Goal: Transaction & Acquisition: Purchase product/service

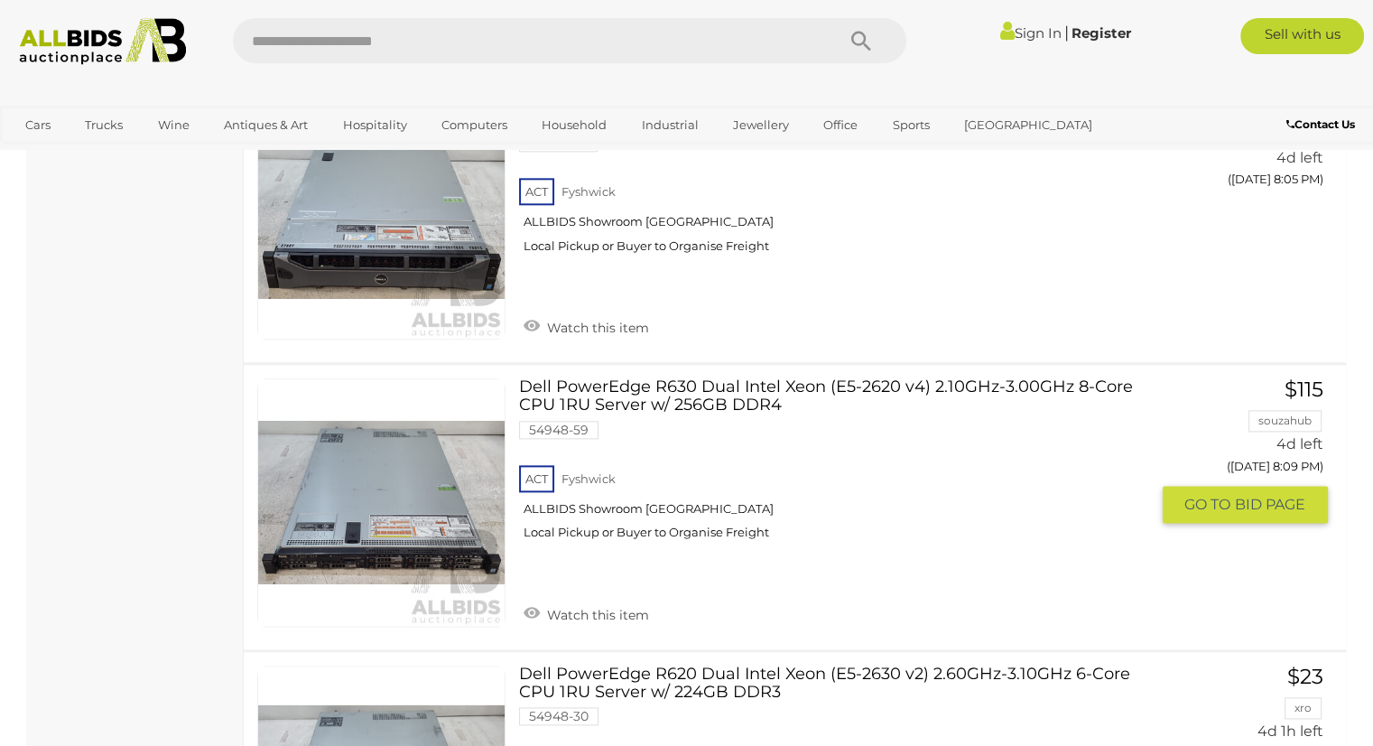
scroll to position [2109, 0]
click at [654, 381] on link "Dell PowerEdge R630 Dual Intel Xeon (E5-2620 v4) 2.10GHz-3.00GHz 8-Core CPU 1RU…" at bounding box center [841, 466] width 616 height 176
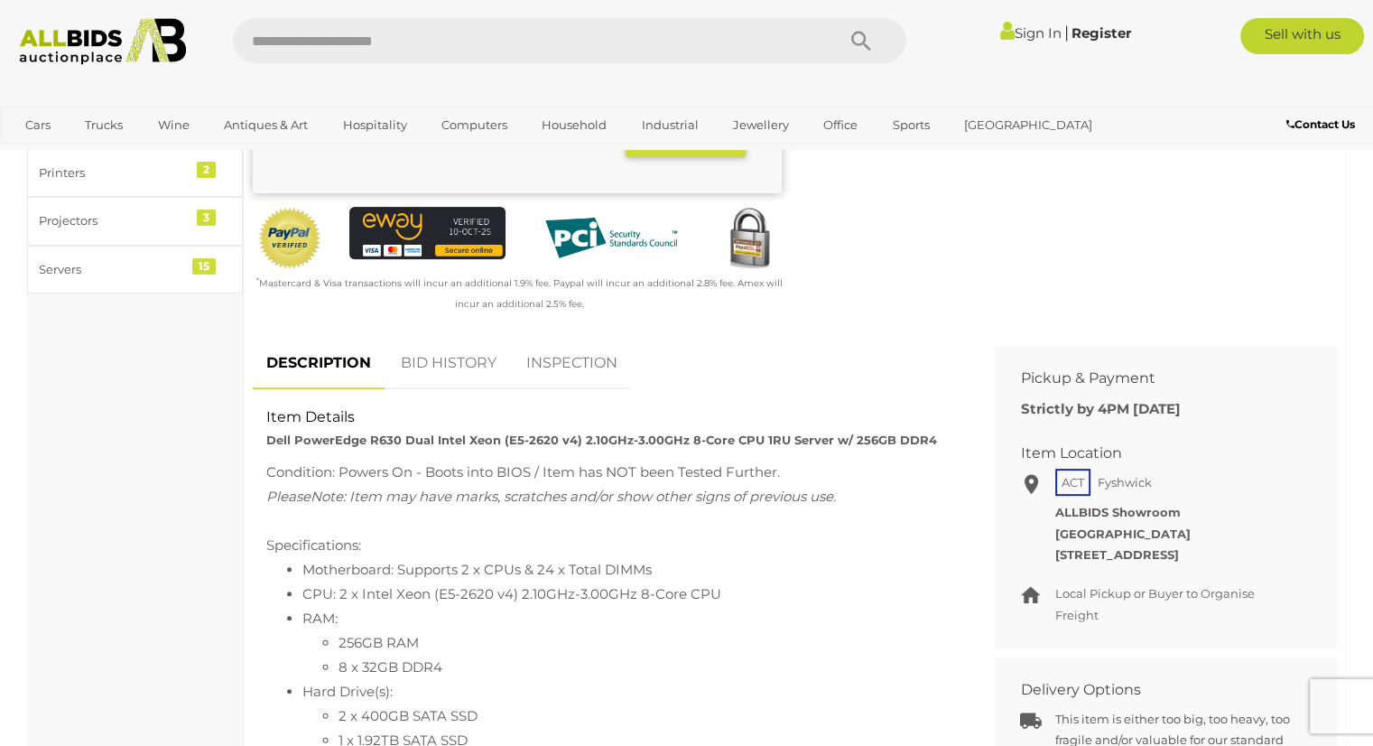
scroll to position [542, 0]
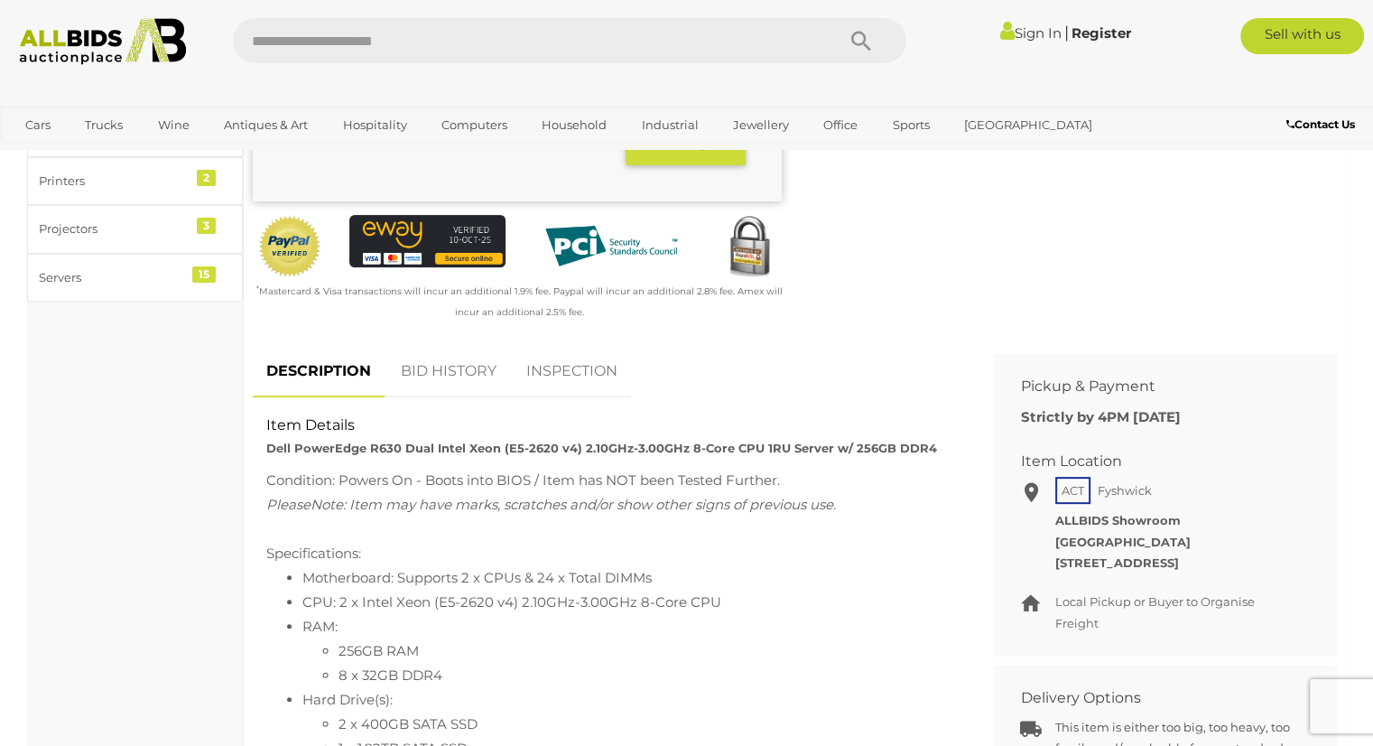
click at [477, 384] on link "BID HISTORY" at bounding box center [448, 371] width 123 height 53
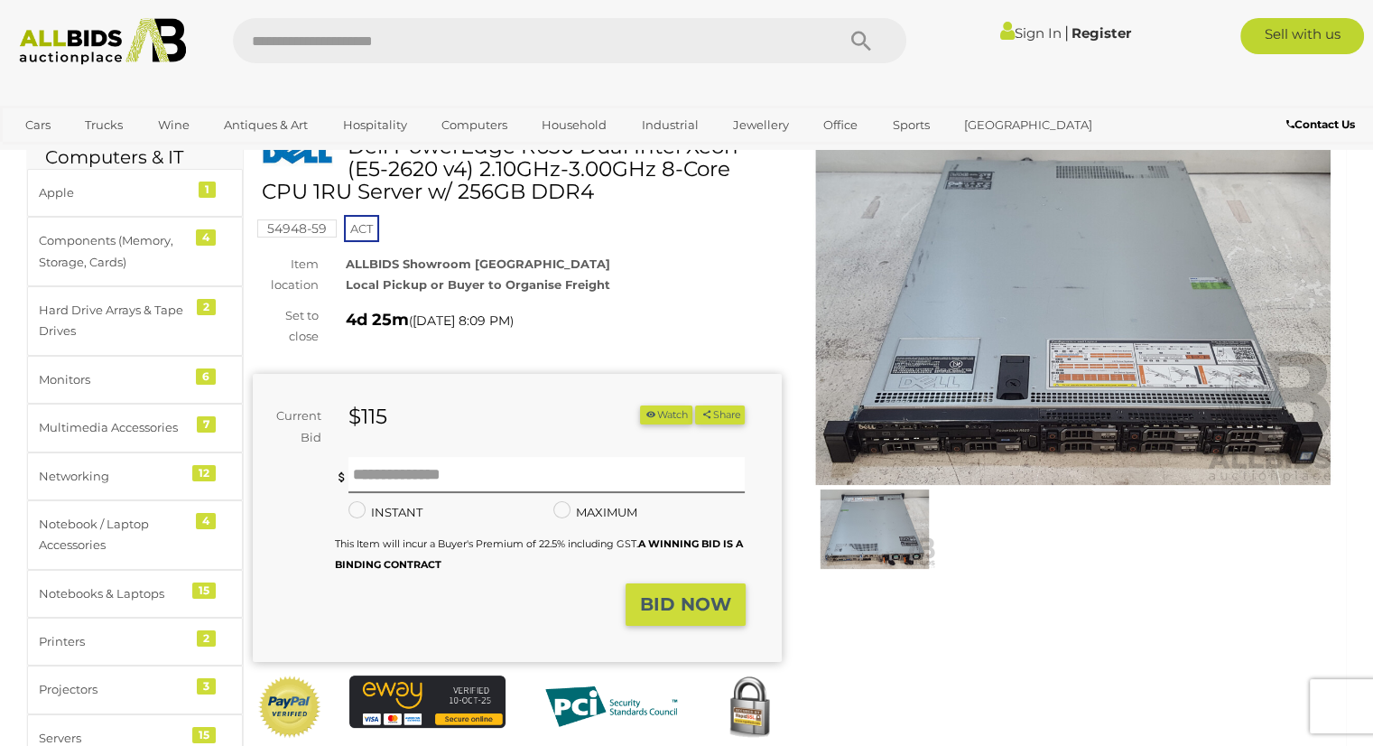
scroll to position [0, 0]
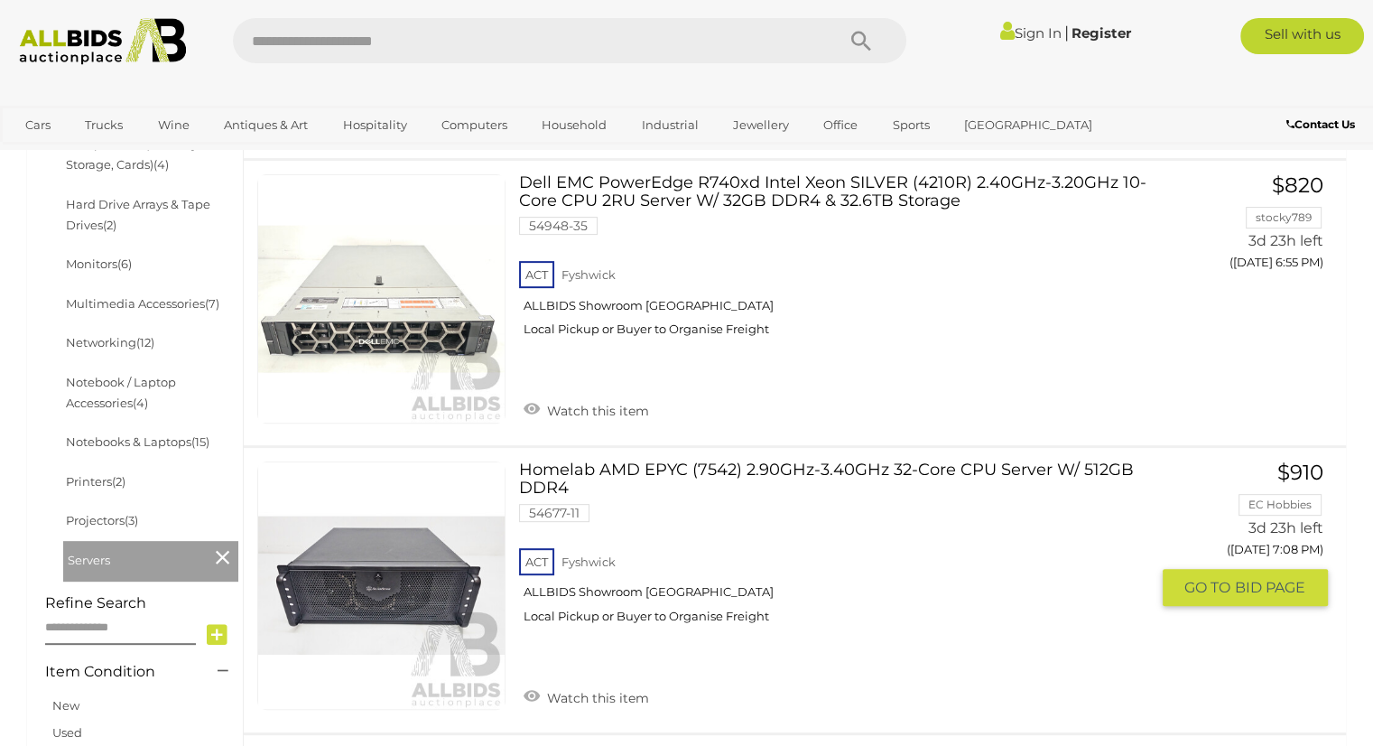
scroll to position [571, 0]
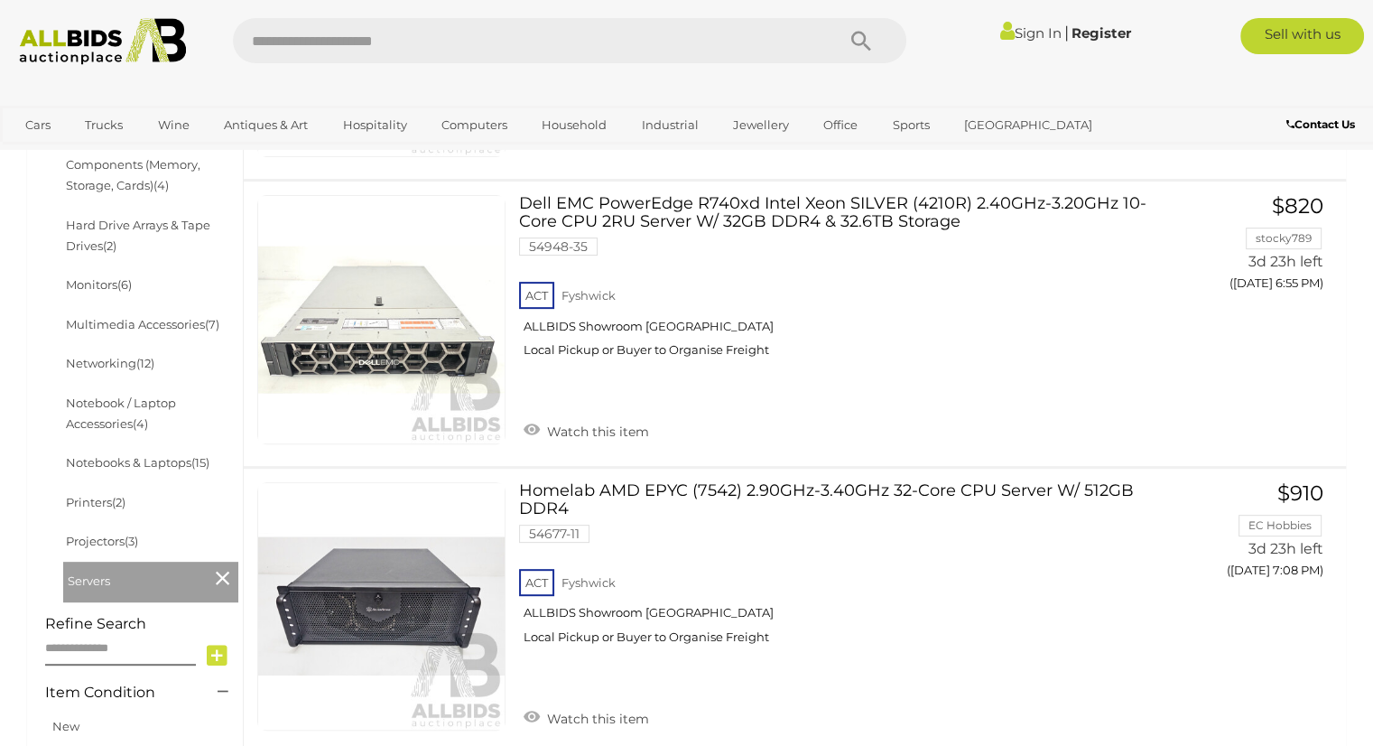
click at [439, 37] on input "text" at bounding box center [525, 40] width 584 height 45
type input "****"
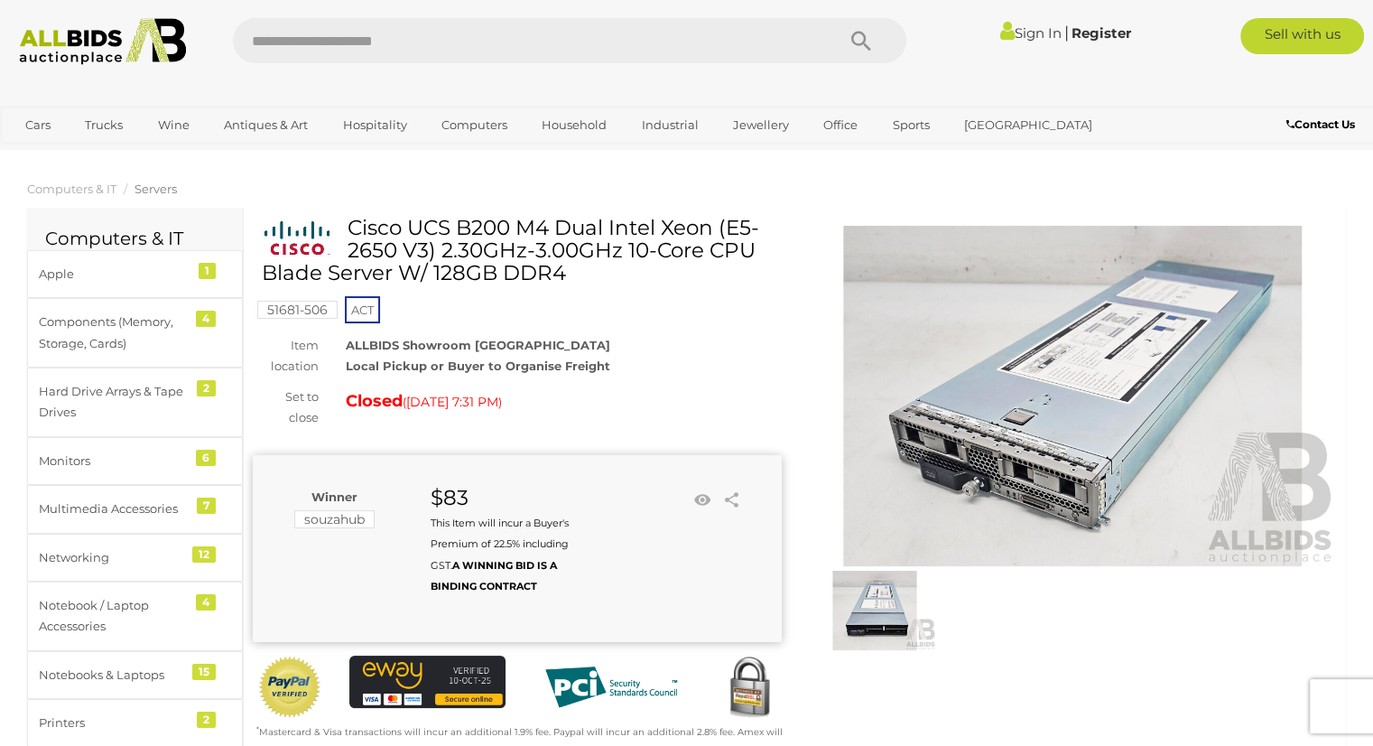
click at [377, 50] on input "text" at bounding box center [525, 40] width 584 height 45
type input "*****"
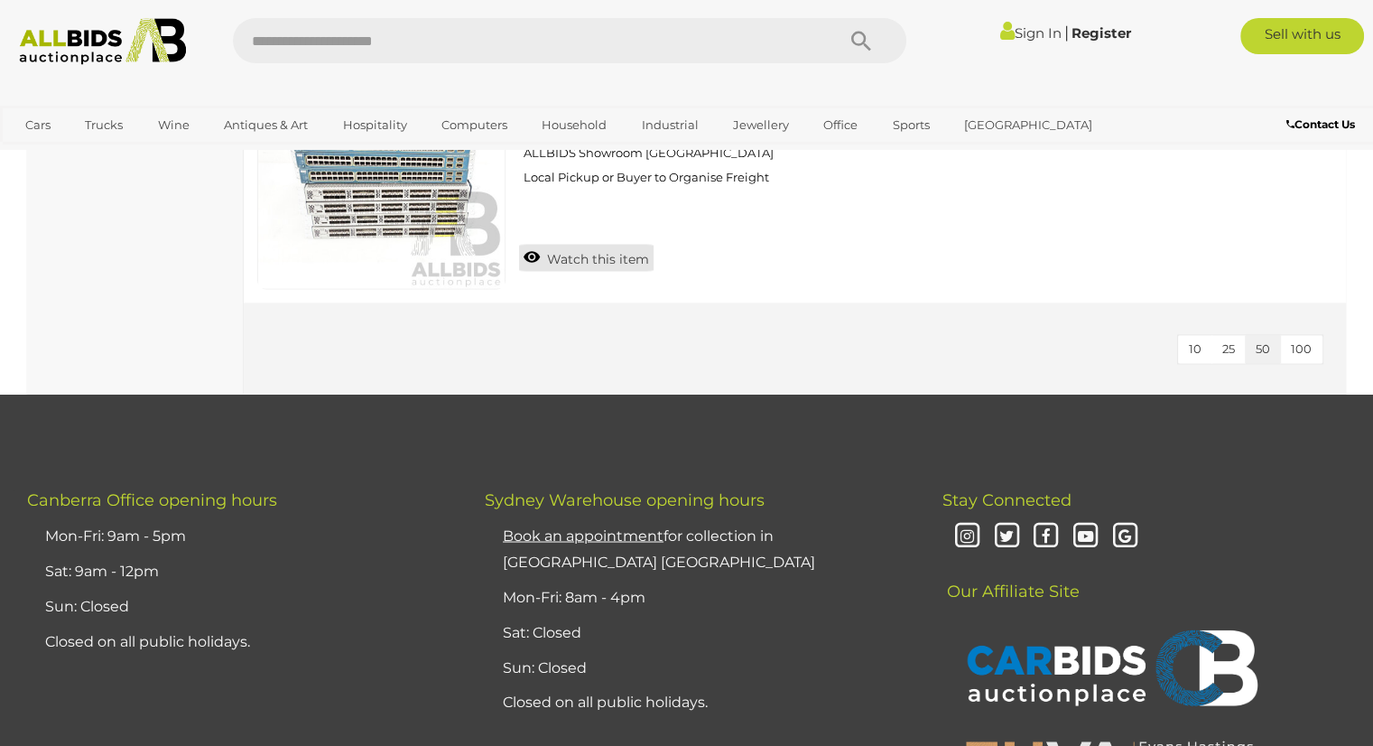
scroll to position [3160, 0]
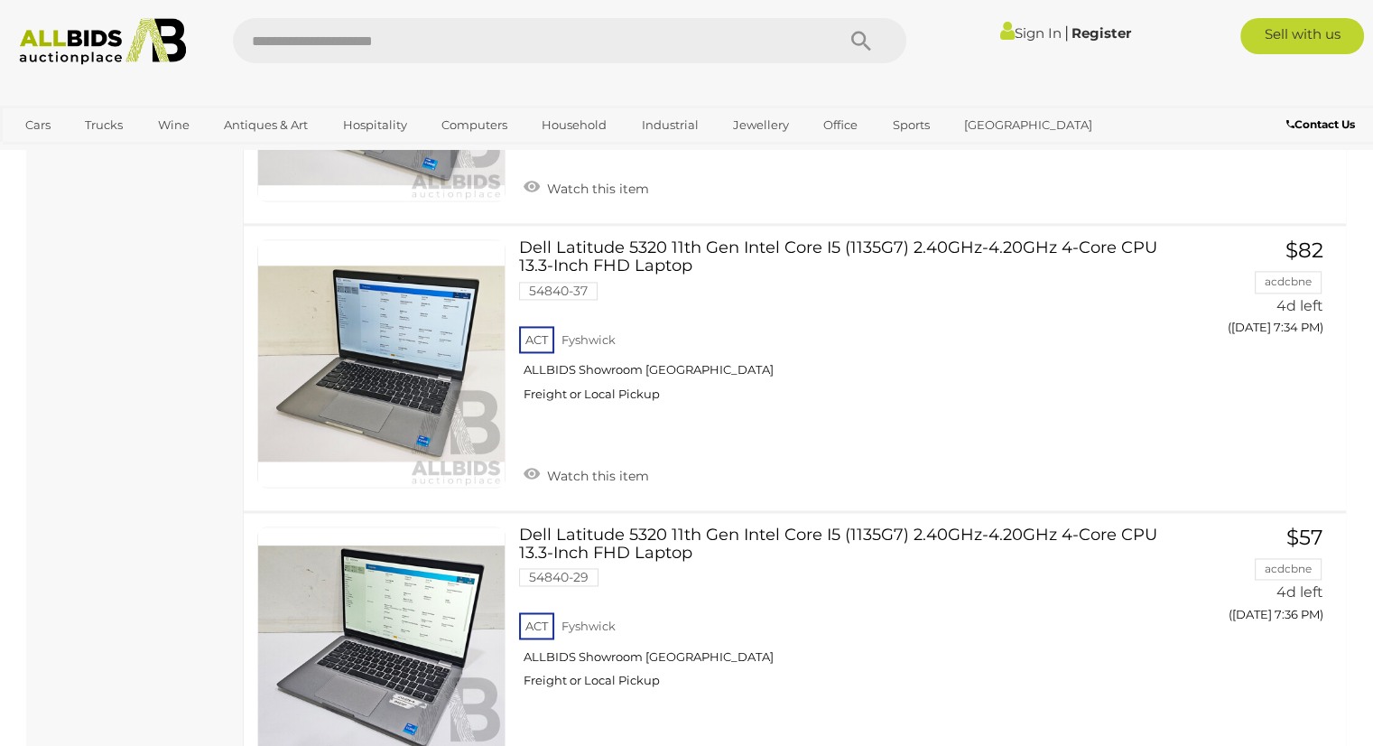
scroll to position [2696, 0]
